Goal: Navigation & Orientation: Find specific page/section

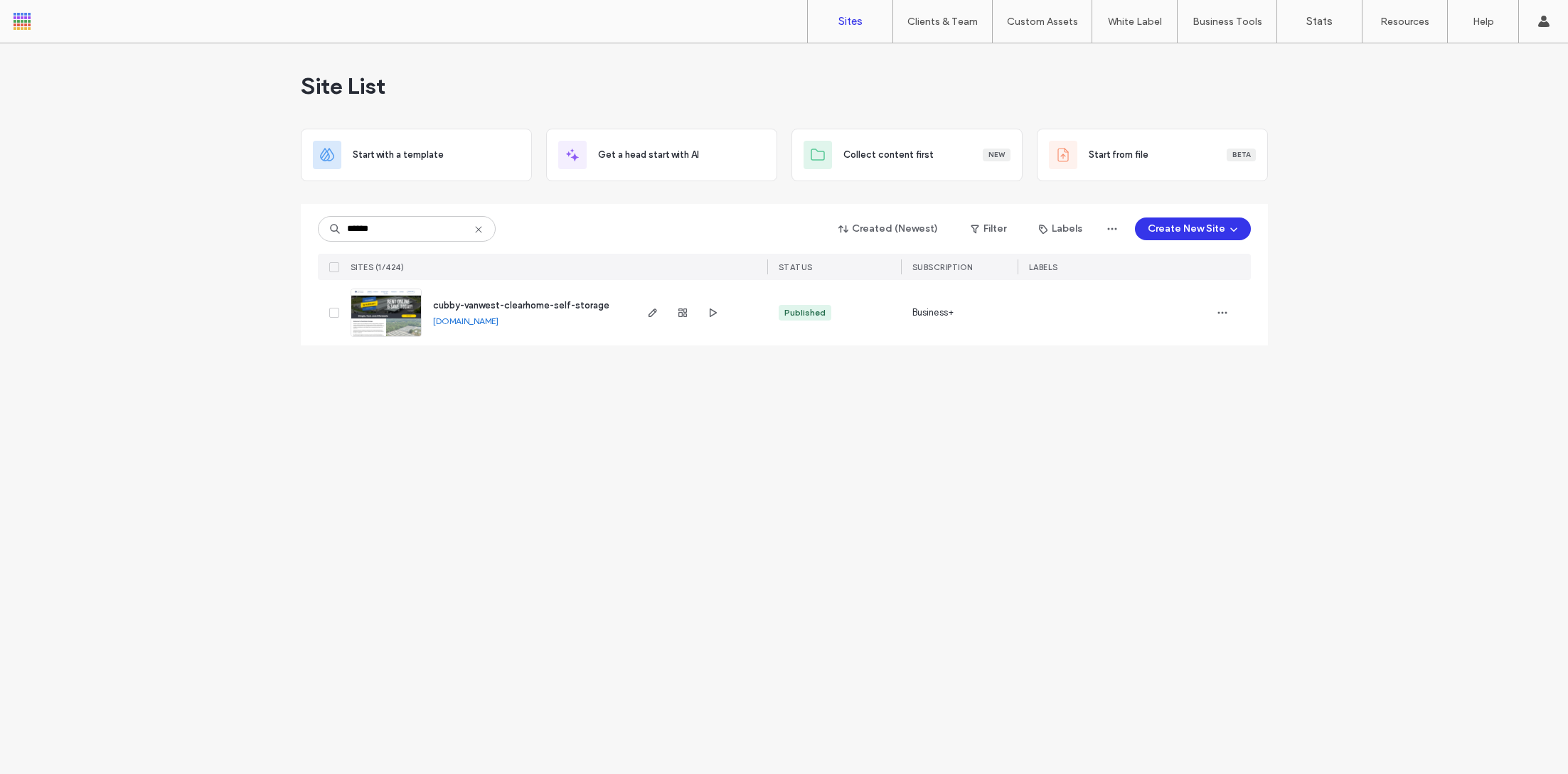
click at [405, 229] on input "******" at bounding box center [406, 229] width 177 height 26
type input "*"
type input "****"
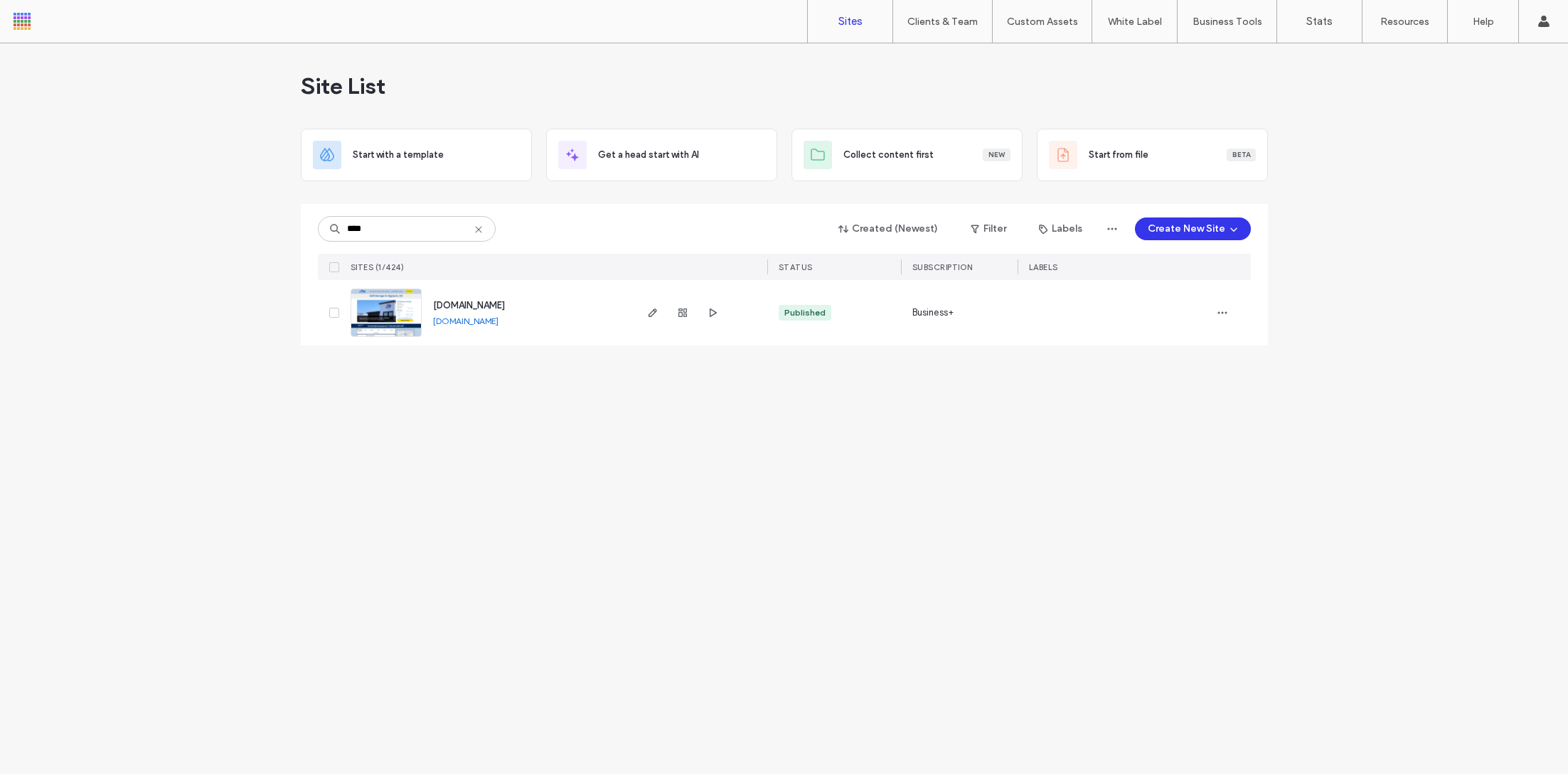
click at [377, 321] on img at bounding box center [386, 337] width 70 height 97
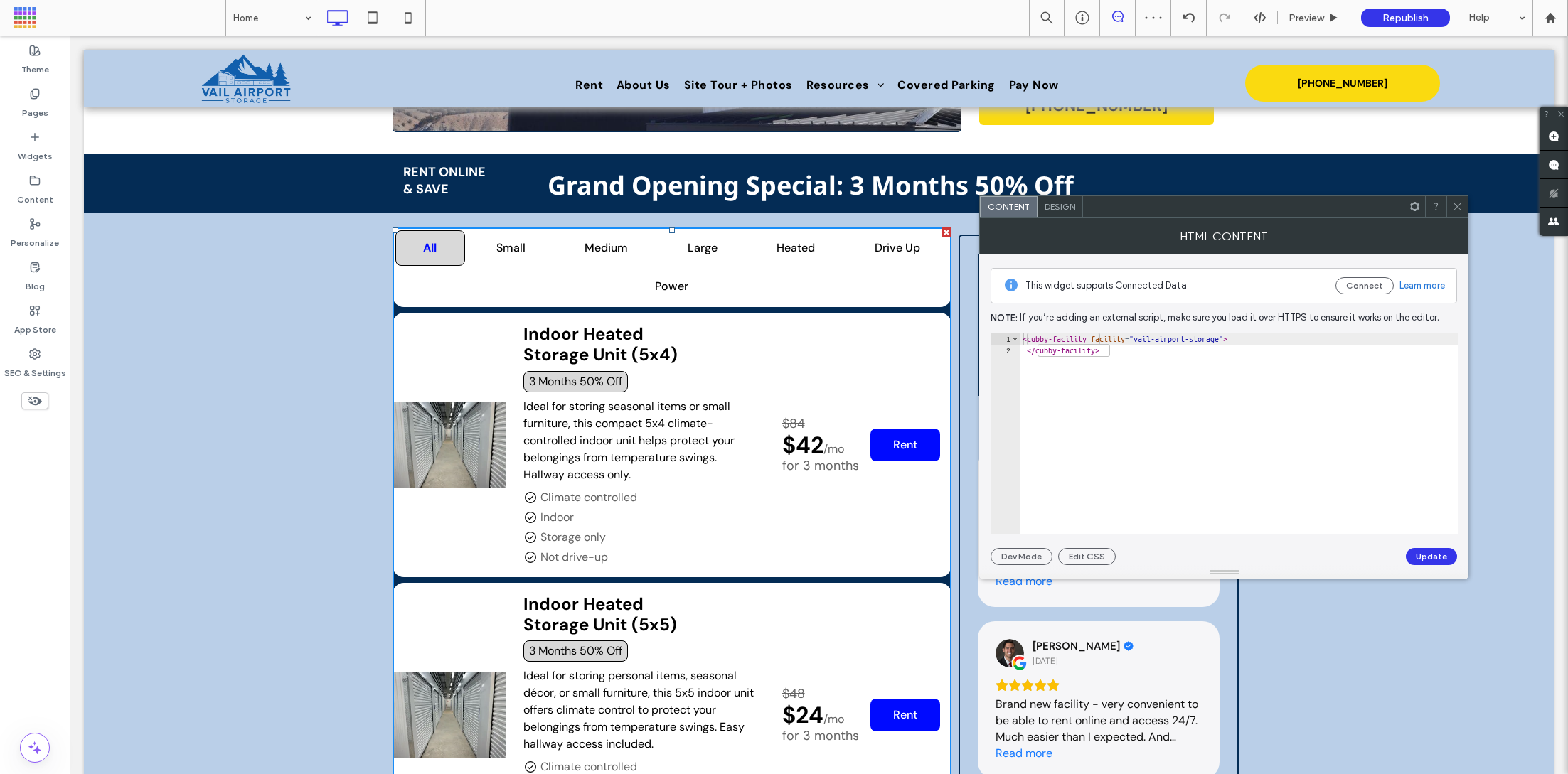
click at [1461, 207] on icon at bounding box center [1457, 207] width 11 height 11
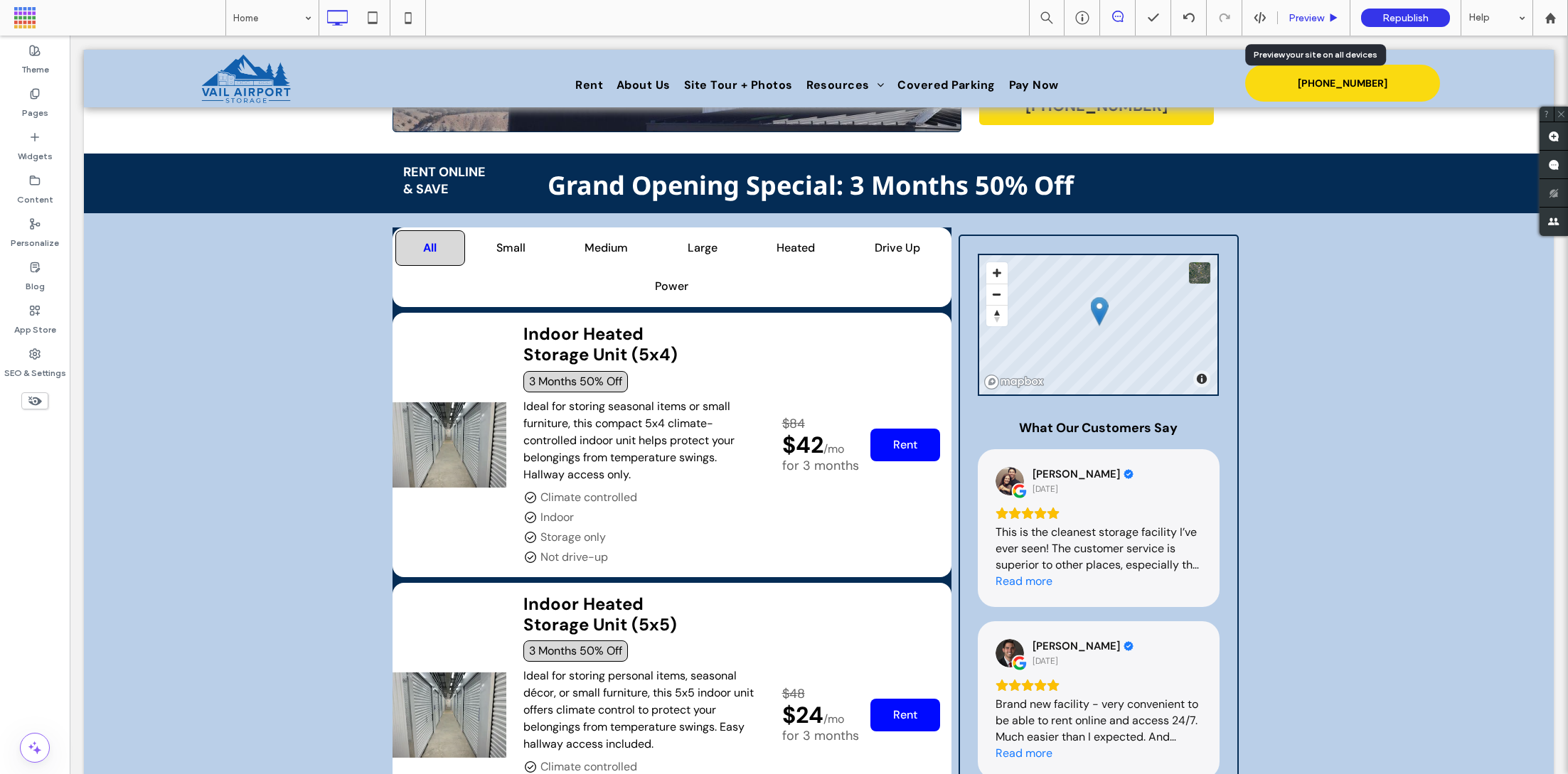
click at [1304, 16] on span "Preview" at bounding box center [1306, 19] width 35 height 12
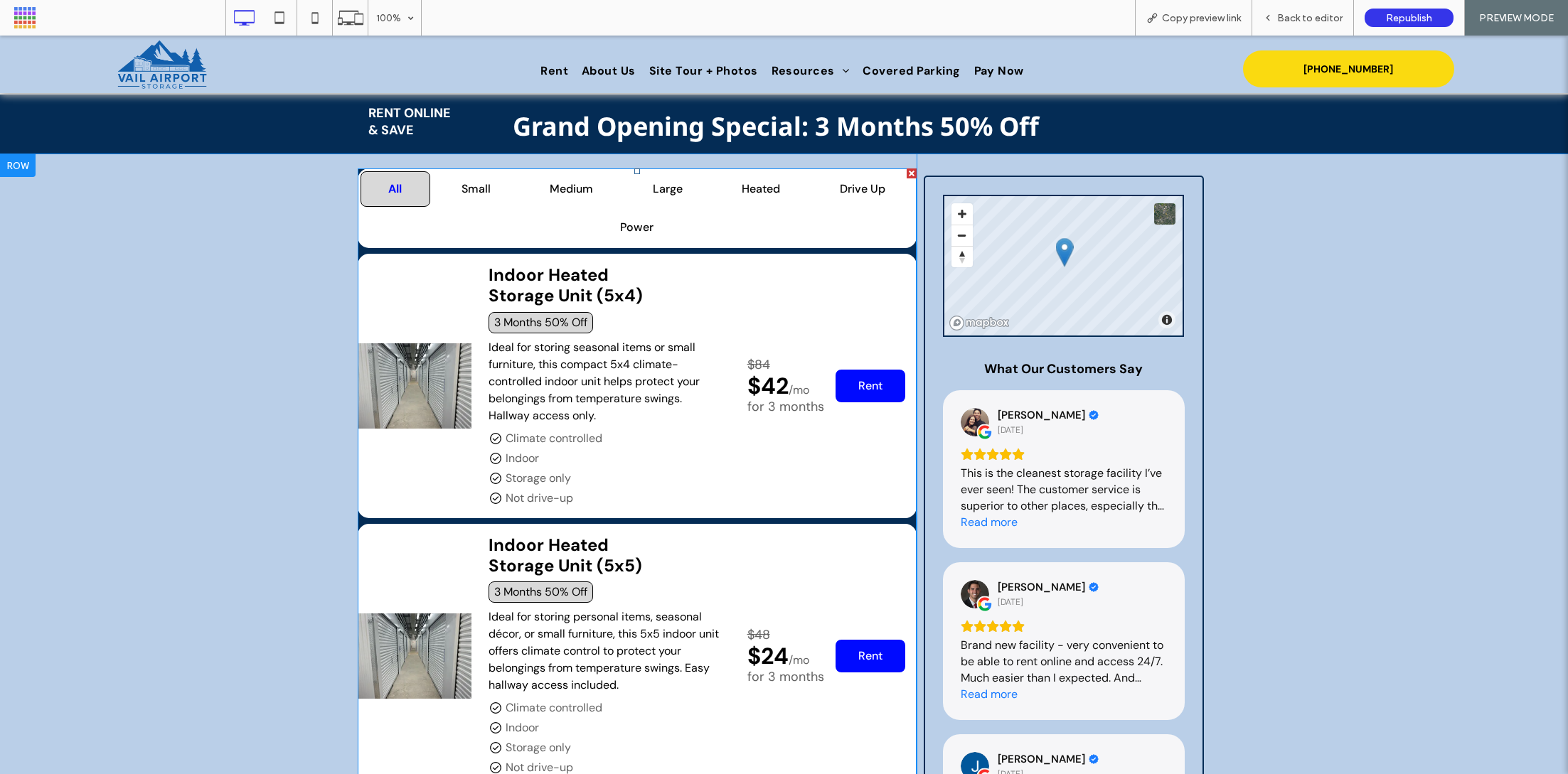
scroll to position [489, 0]
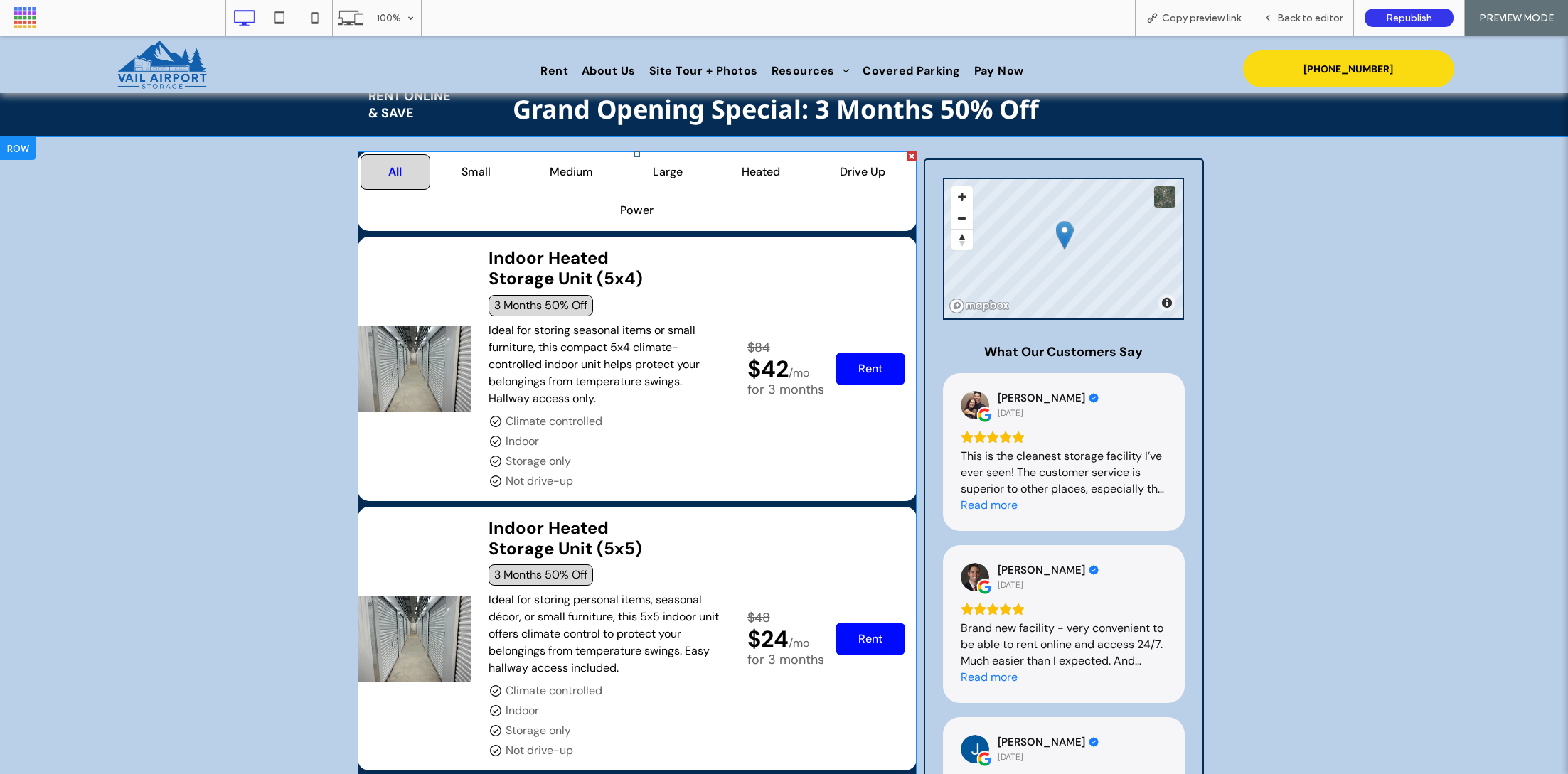
click at [1312, 7] on div "Back to editor" at bounding box center [1303, 18] width 102 height 35
click at [1282, 23] on span "Back to editor" at bounding box center [1310, 19] width 66 height 12
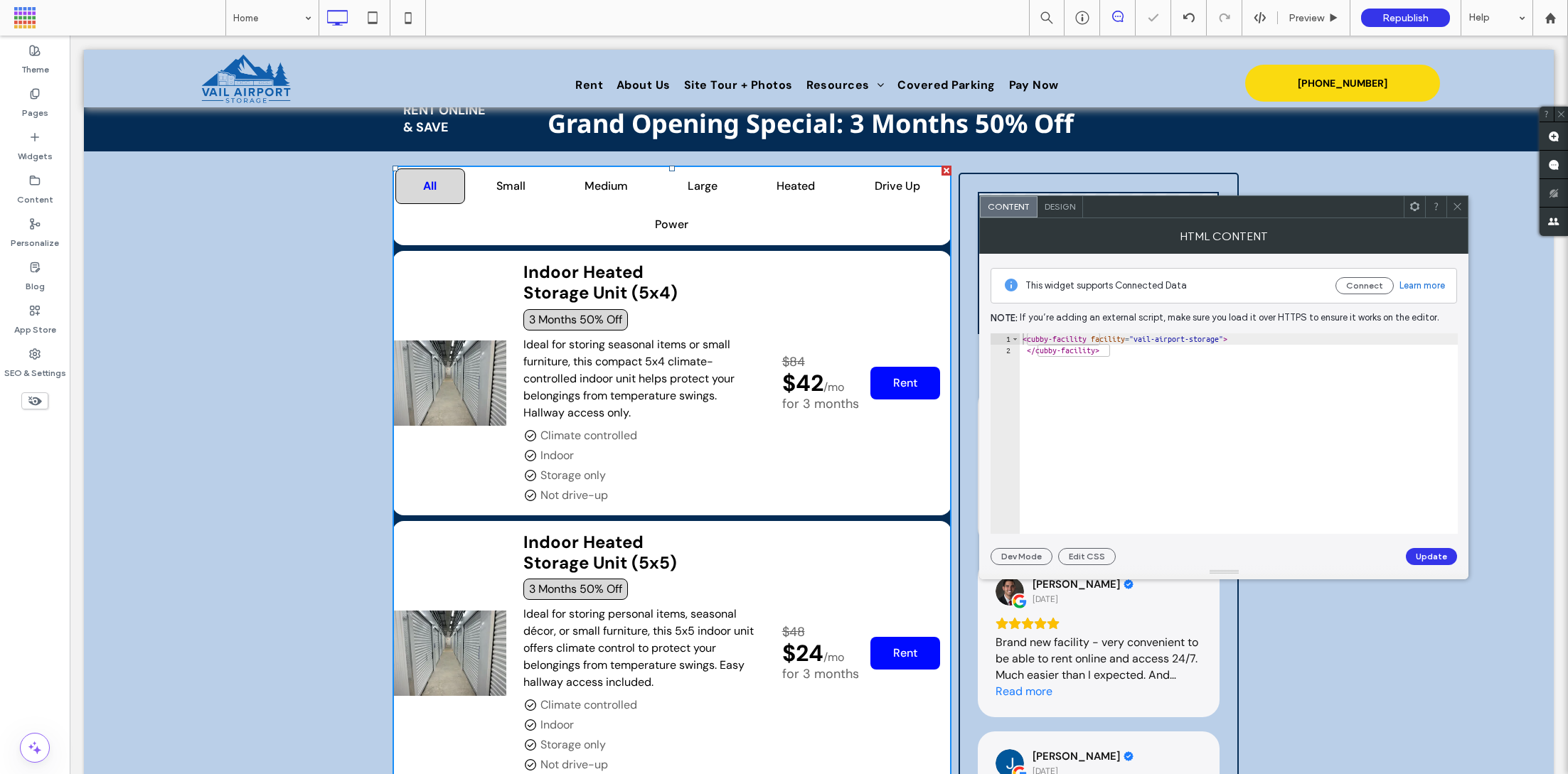
click at [1465, 201] on div at bounding box center [1457, 207] width 21 height 21
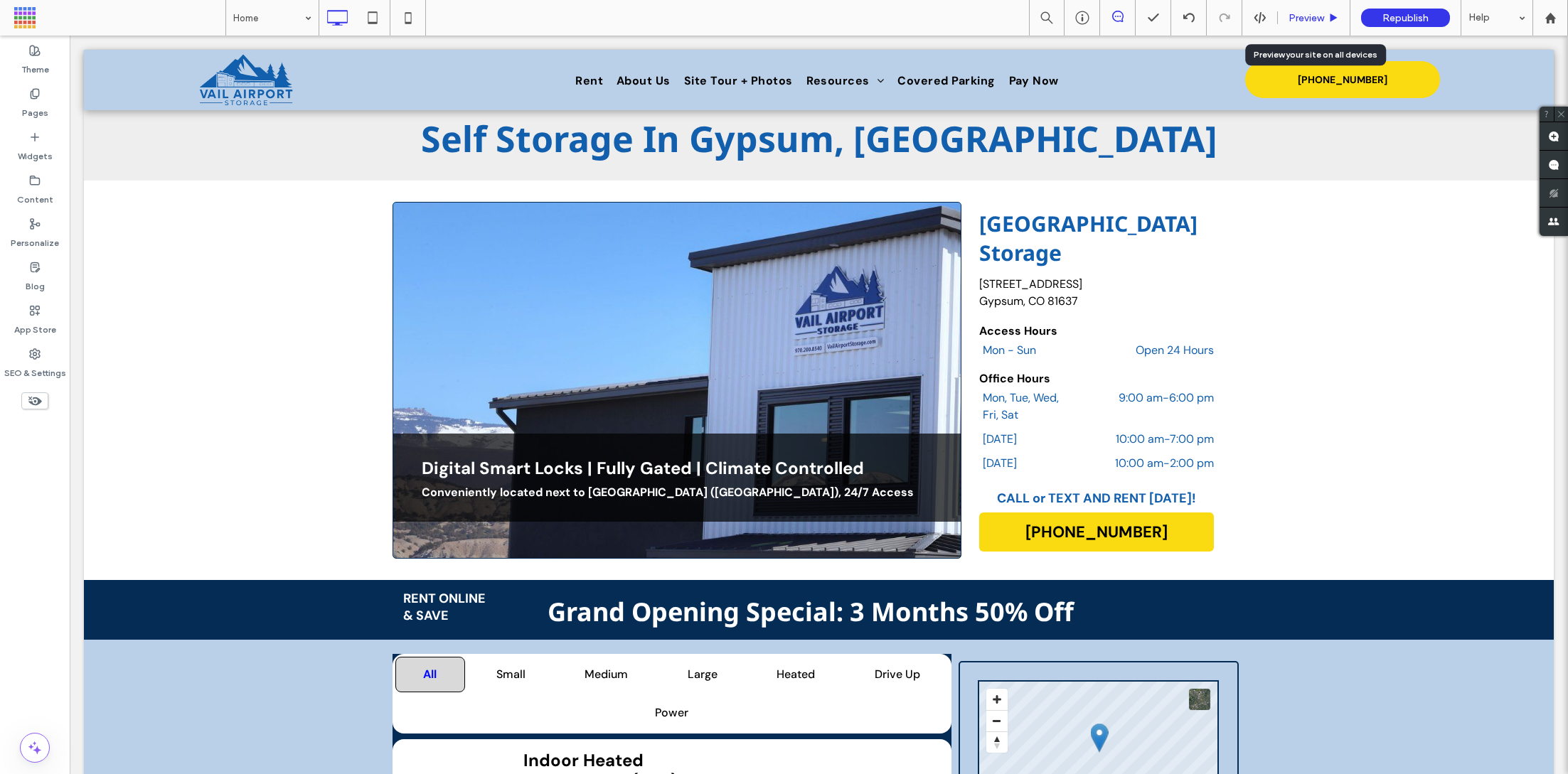
click at [1301, 10] on div "Preview" at bounding box center [1314, 18] width 73 height 35
click at [1298, 17] on span "Preview" at bounding box center [1306, 19] width 35 height 12
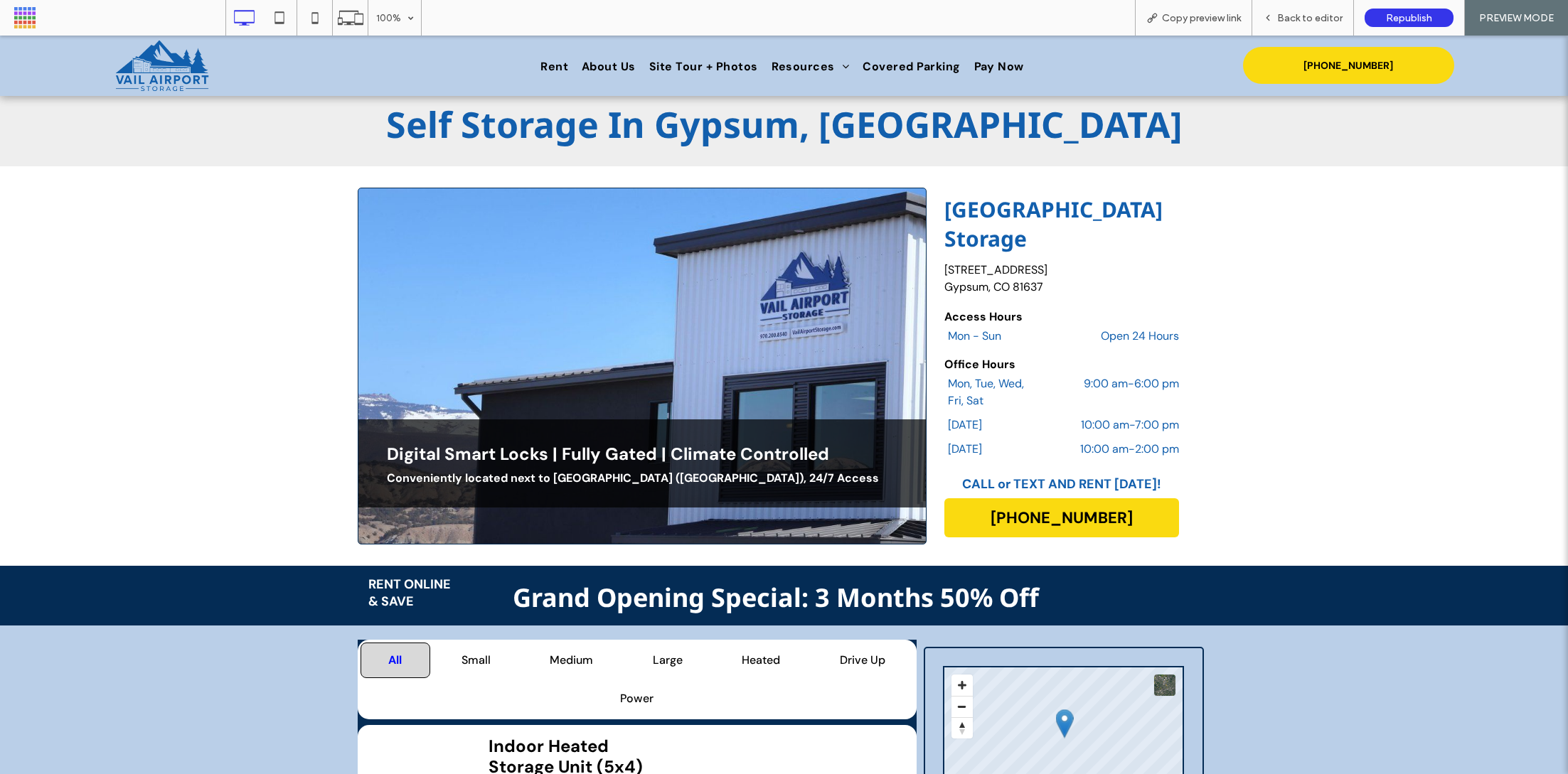
click at [848, 640] on nav "All Small Medium Large Heated Drive Up Power" at bounding box center [637, 680] width 559 height 80
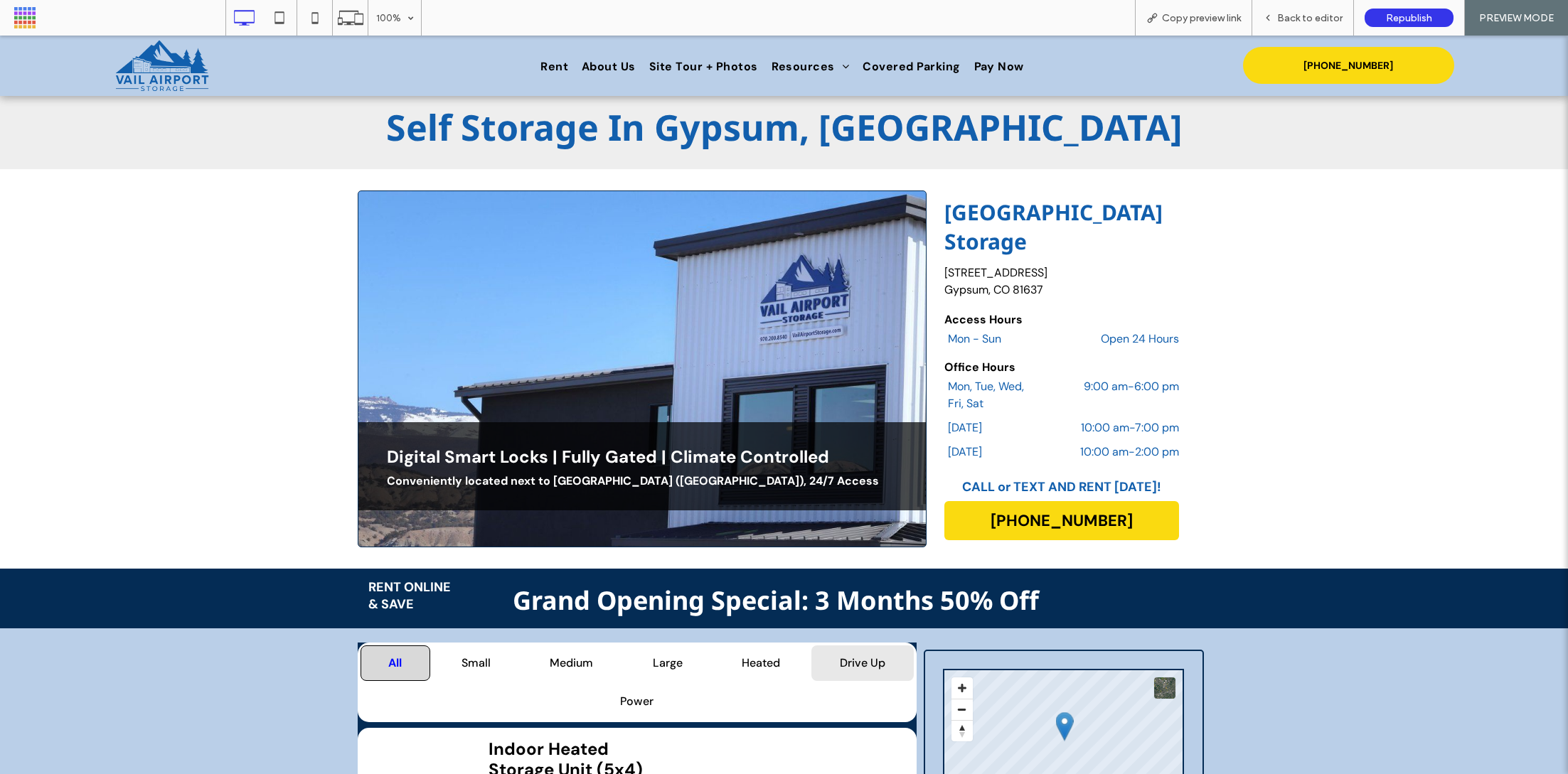
click at [855, 645] on button "Drive Up" at bounding box center [862, 663] width 102 height 35
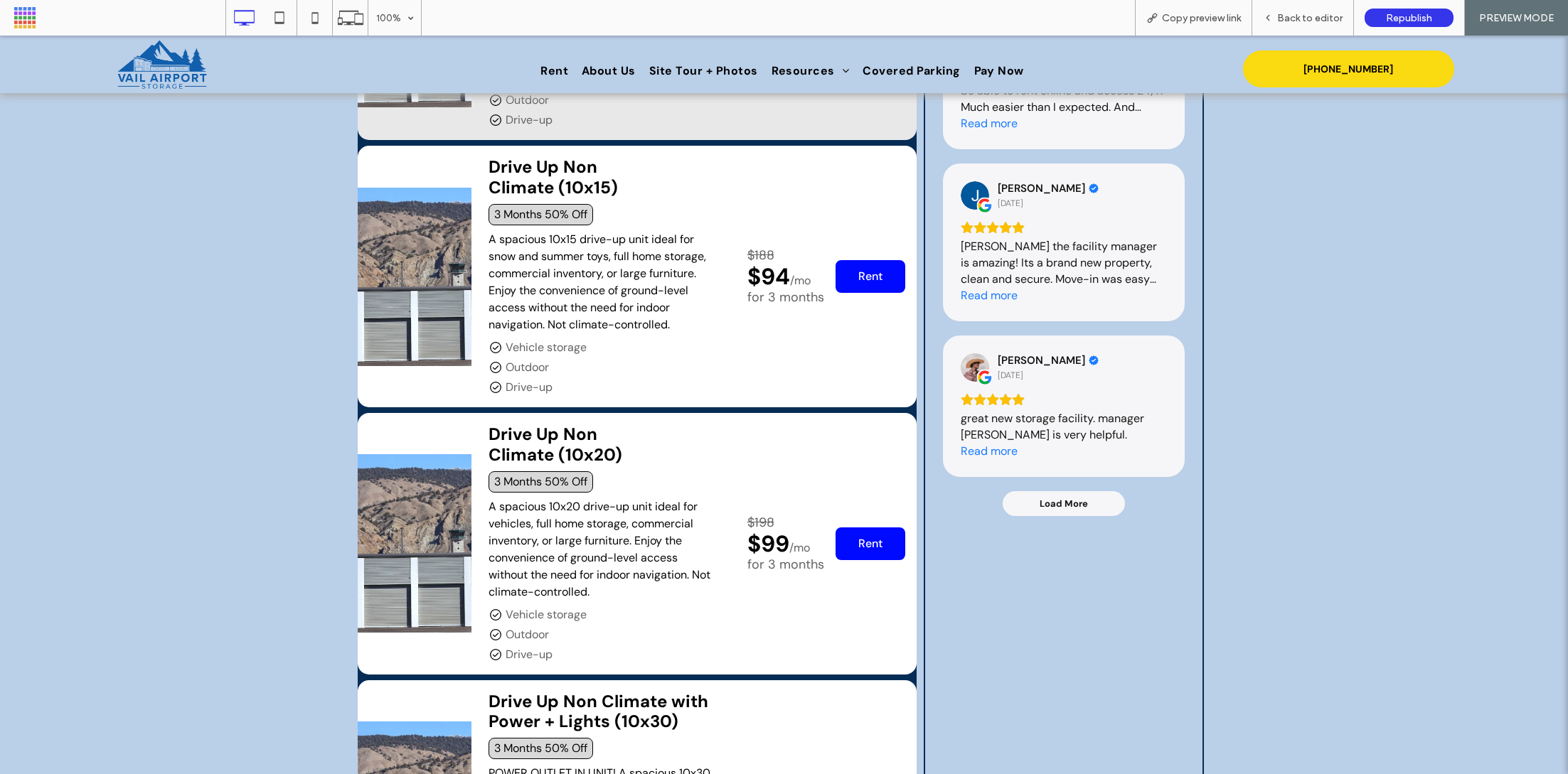
scroll to position [1844, 0]
